Goal: Find contact information: Find contact information

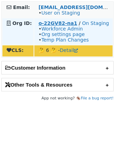
click at [49, 23] on strong "o-22GV82-na1" at bounding box center [57, 23] width 39 height 6
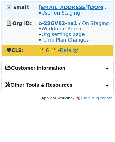
click at [63, 8] on strong "nwarner@heygen.com" at bounding box center [85, 7] width 94 height 6
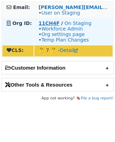
click at [53, 26] on strong "11CH4F" at bounding box center [48, 23] width 21 height 6
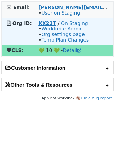
click at [41, 24] on strong "KX23T" at bounding box center [47, 23] width 18 height 6
click at [49, 23] on strong "KX23T" at bounding box center [47, 23] width 18 height 6
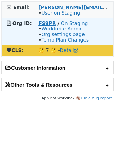
click at [42, 23] on strong "FS9PR" at bounding box center [46, 23] width 17 height 6
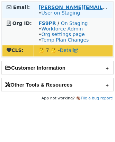
click at [50, 7] on strong "mike@digitalracemedia.com" at bounding box center [107, 7] width 139 height 6
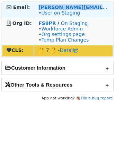
copy strong "mike@digitalracemedia.com"
drag, startPoint x: 101, startPoint y: 6, endPoint x: 36, endPoint y: 6, distance: 65.0
click at [36, 6] on td "mike@digitalracemedia.com • User on Staging" at bounding box center [73, 9] width 78 height 15
